Goal: Navigation & Orientation: Find specific page/section

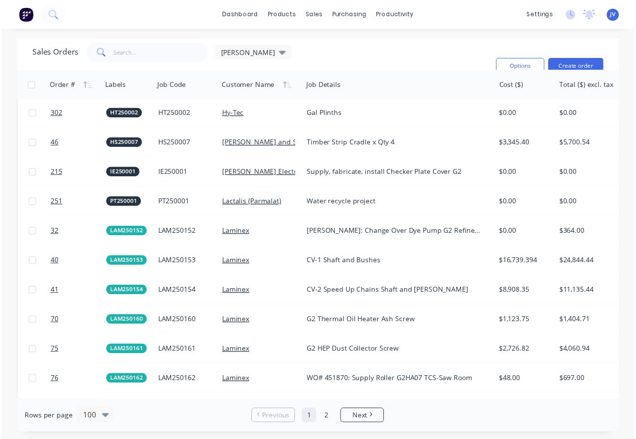
scroll to position [933, 0]
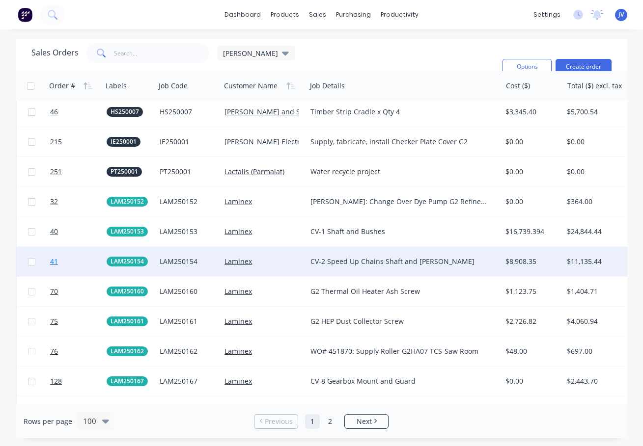
click at [55, 263] on span "41" at bounding box center [54, 262] width 8 height 10
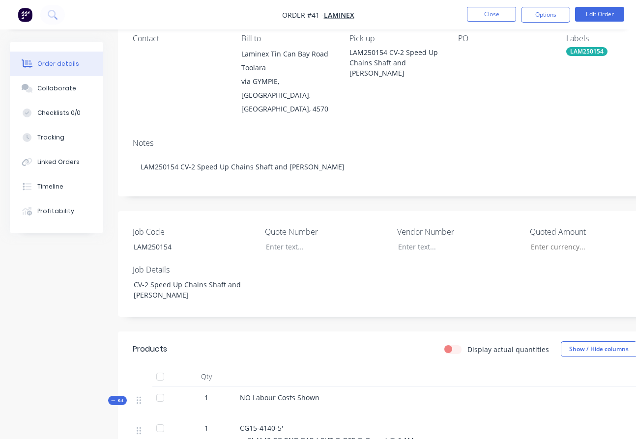
scroll to position [196, 0]
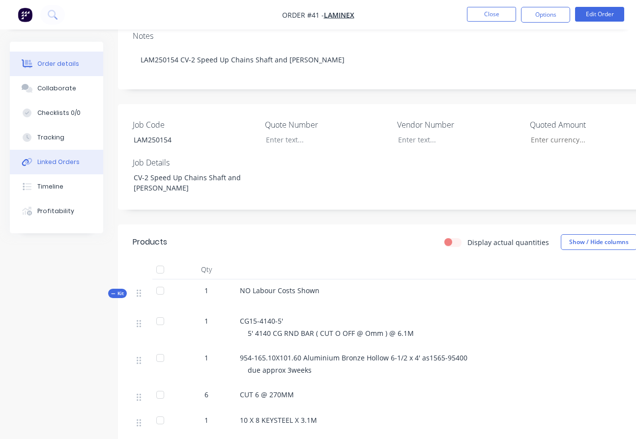
click at [55, 160] on div "Linked Orders" at bounding box center [58, 162] width 42 height 9
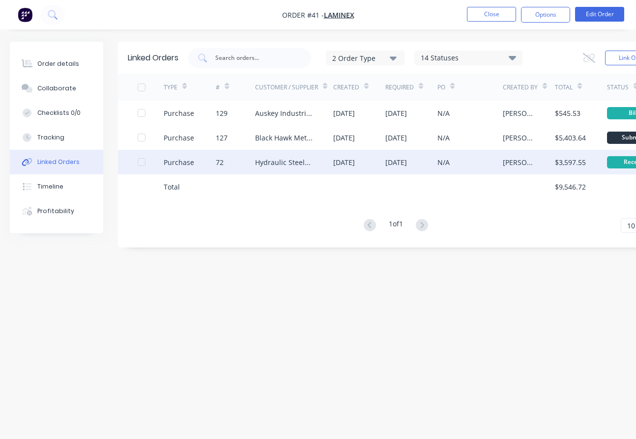
click at [142, 157] on div at bounding box center [142, 162] width 20 height 20
click at [261, 157] on div "Hydraulic Steels [GEOGRAPHIC_DATA]" at bounding box center [284, 162] width 58 height 10
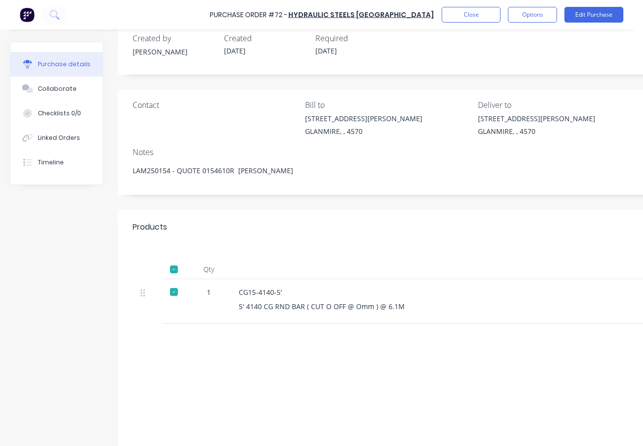
scroll to position [44, 0]
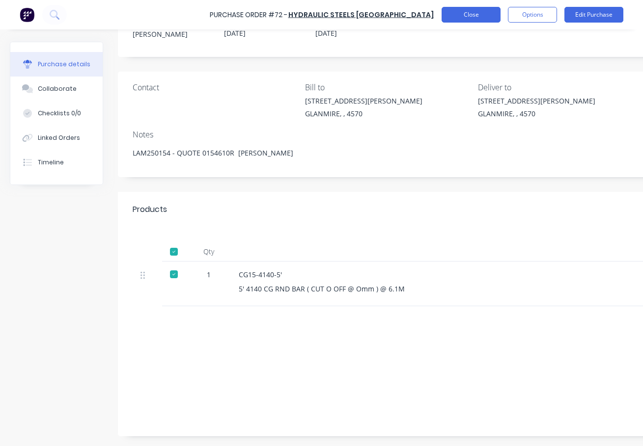
click at [471, 15] on button "Close" at bounding box center [471, 15] width 59 height 16
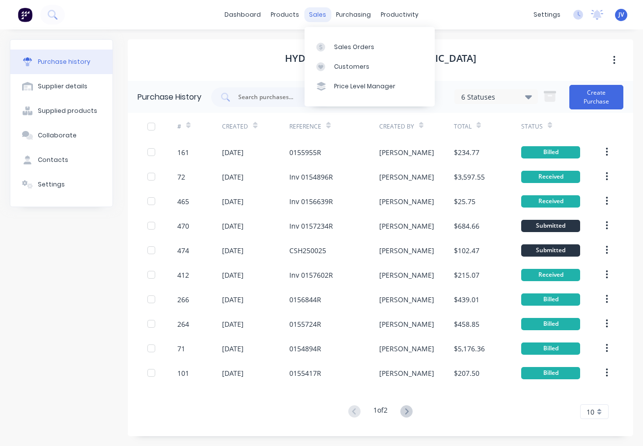
click at [317, 17] on div "sales" at bounding box center [317, 14] width 27 height 15
click at [355, 48] on div "Sales Orders" at bounding box center [354, 47] width 40 height 9
